Goal: Information Seeking & Learning: Check status

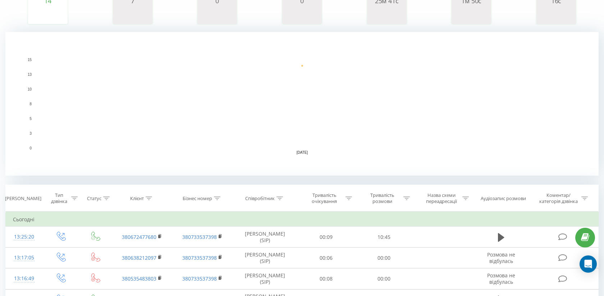
scroll to position [137, 0]
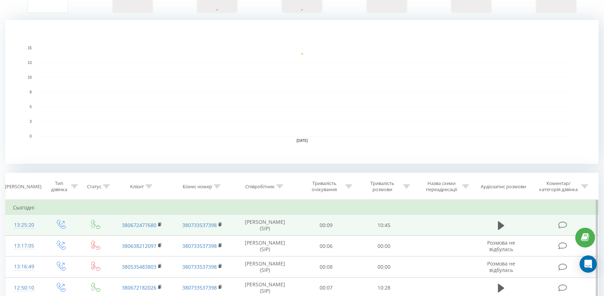
click at [24, 225] on div "13:25:20" at bounding box center [24, 225] width 23 height 14
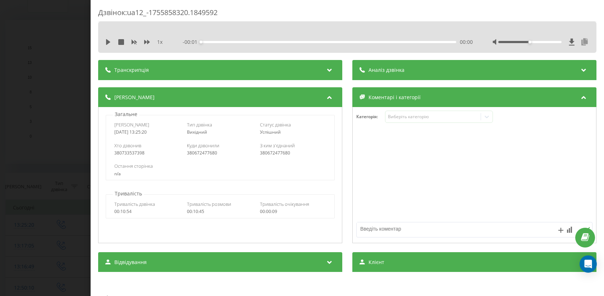
click at [583, 42] on icon at bounding box center [584, 41] width 9 height 7
click at [59, 128] on div "Дзвінок : ua12_-1755858320.1849592 1 x - 10:34 00:00 00:00 Транскрипція Для AI-…" at bounding box center [302, 148] width 604 height 296
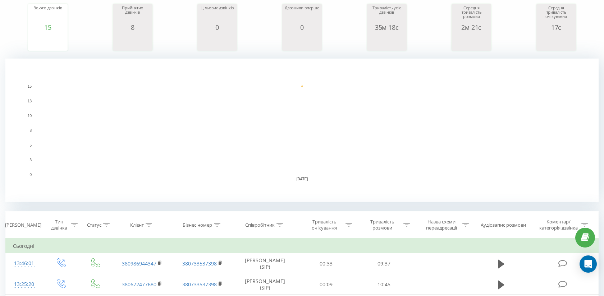
scroll to position [120, 0]
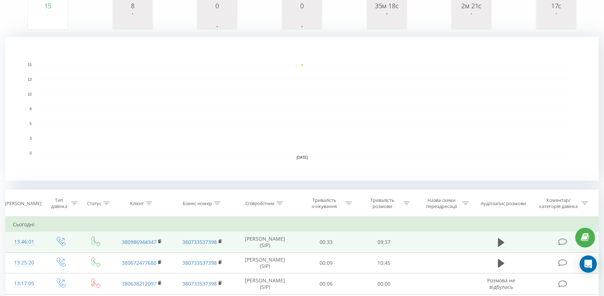
click at [32, 240] on div "13:46:01" at bounding box center [24, 242] width 23 height 14
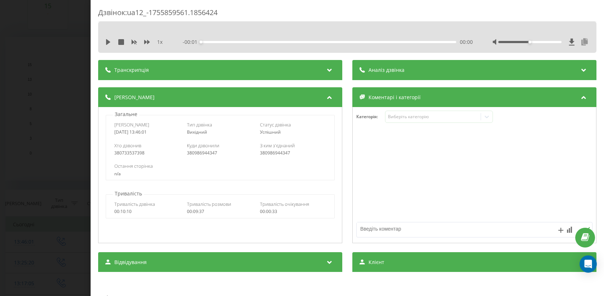
click at [581, 41] on icon at bounding box center [584, 41] width 9 height 7
click at [83, 101] on div "Дзвінок : ua12_-1755859561.1856424 1 x - 08:44 00:00 00:00 Транскрипція Для AI-…" at bounding box center [302, 148] width 604 height 296
